Goal: Task Accomplishment & Management: Use online tool/utility

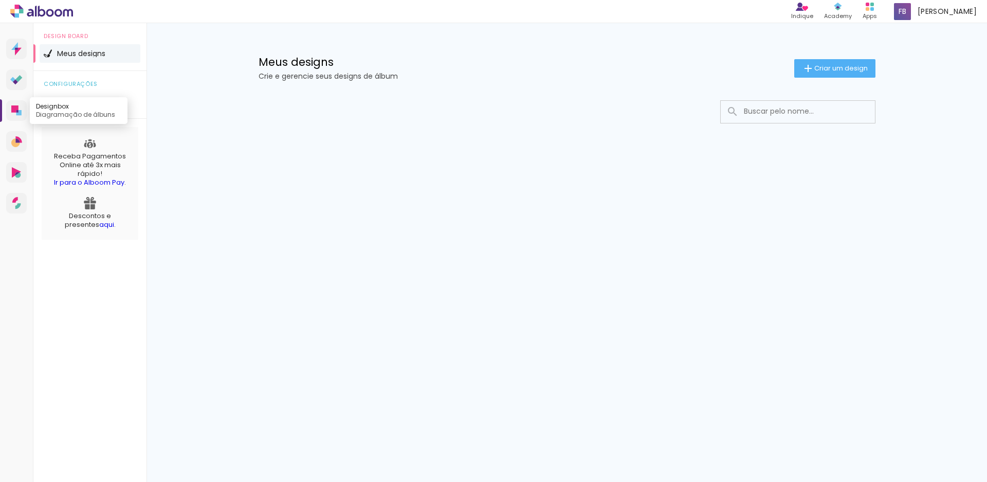
click at [20, 108] on icon at bounding box center [16, 110] width 10 height 10
click at [846, 66] on span "Criar um design" at bounding box center [841, 68] width 53 height 7
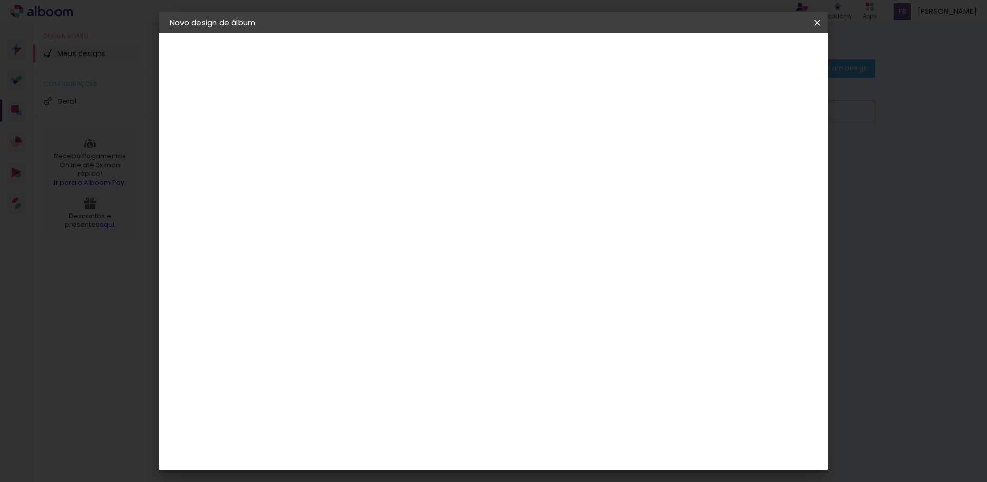
click at [207, 128] on iron-pages "Fornecedor Escolhendo fornecedor..." at bounding box center [226, 127] width 113 height 21
click at [338, 146] on div at bounding box center [338, 146] width 0 height 1
type input "Teste"
type paper-input "Teste"
click at [0, 0] on slot "Avançar" at bounding box center [0, 0] width 0 height 0
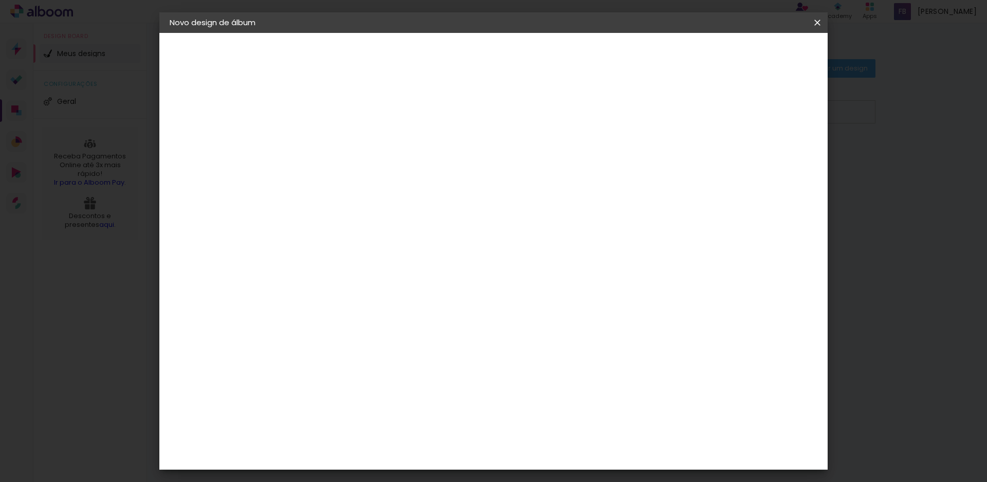
scroll to position [720, 0]
click at [379, 232] on div "DreambooksPro" at bounding box center [364, 236] width 67 height 8
click at [0, 0] on slot "Avançar" at bounding box center [0, 0] width 0 height 0
click at [378, 171] on input "text" at bounding box center [358, 179] width 40 height 16
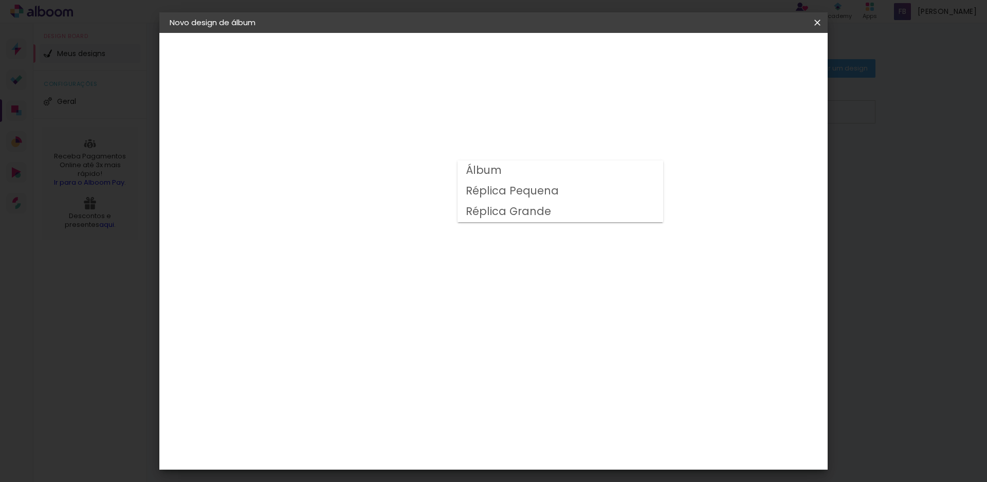
click at [0, 0] on slot "Réplica Grande" at bounding box center [0, 0] width 0 height 0
type input "Réplica Grande"
click at [0, 0] on slot "Voltar" at bounding box center [0, 0] width 0 height 0
click at [531, 165] on paper-item "Tamanho Livre" at bounding box center [481, 156] width 99 height 23
click at [531, 159] on paper-item "Tamanho Livre" at bounding box center [481, 156] width 99 height 23
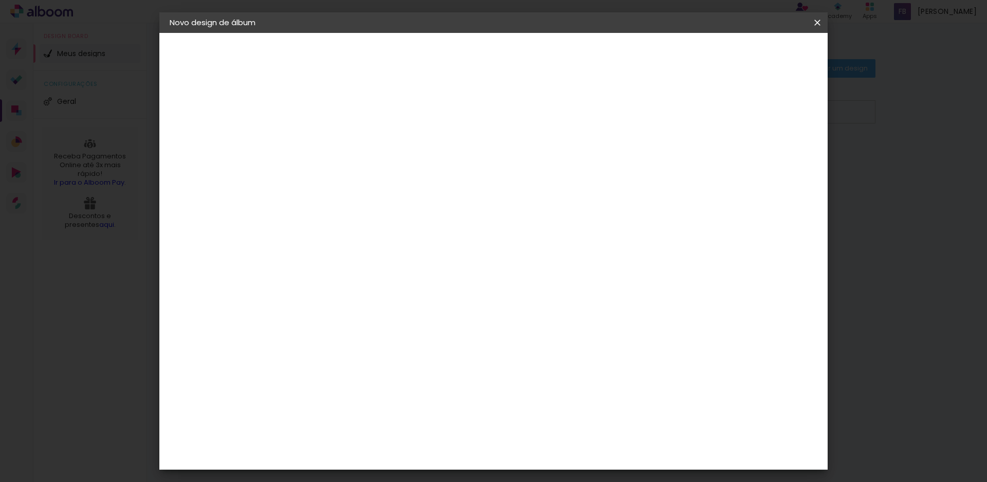
scroll to position [566, 0]
